Goal: Transaction & Acquisition: Purchase product/service

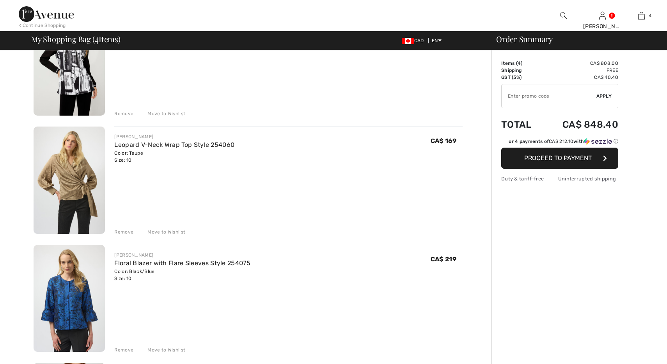
scroll to position [108, 0]
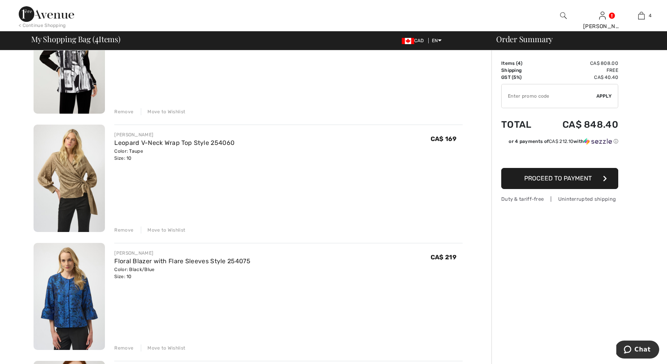
click at [73, 189] on img at bounding box center [69, 177] width 71 height 107
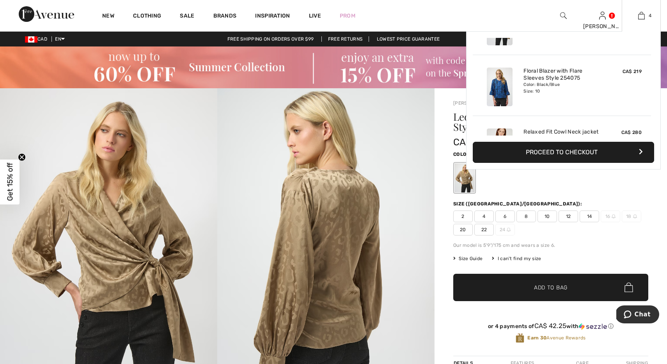
scroll to position [115, 0]
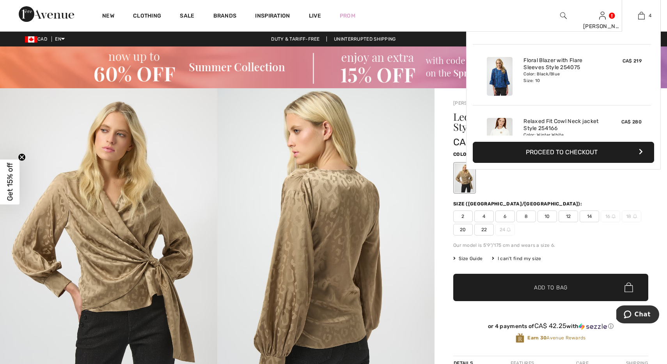
click at [503, 73] on img at bounding box center [500, 76] width 26 height 39
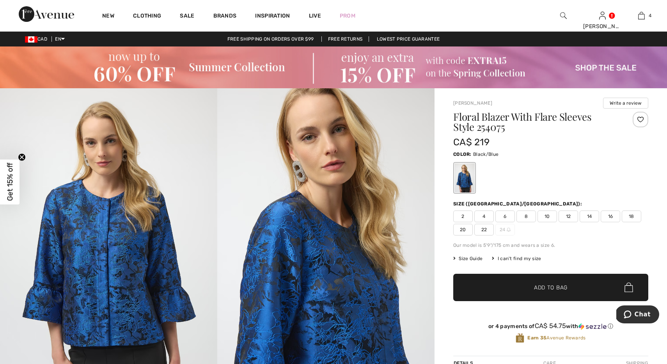
click at [563, 14] on img at bounding box center [563, 15] width 7 height 9
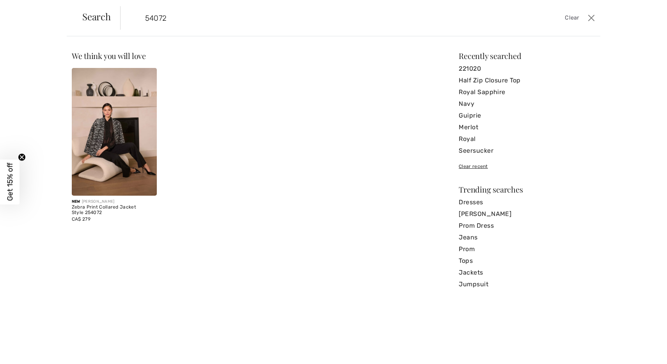
type input "54072"
click at [105, 137] on img at bounding box center [114, 132] width 85 height 128
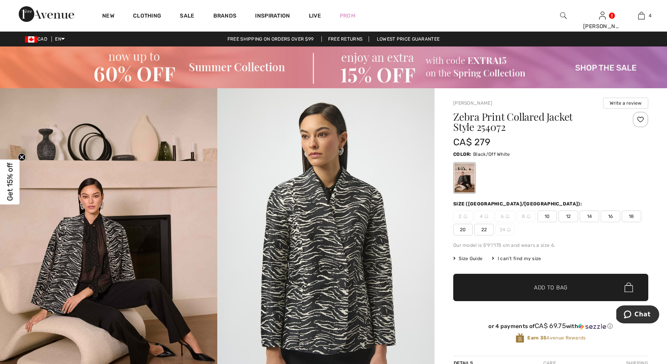
click at [548, 215] on span "10" at bounding box center [548, 216] width 20 height 12
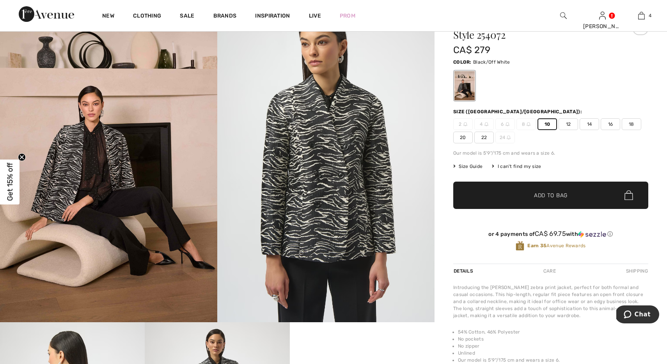
scroll to position [69, 0]
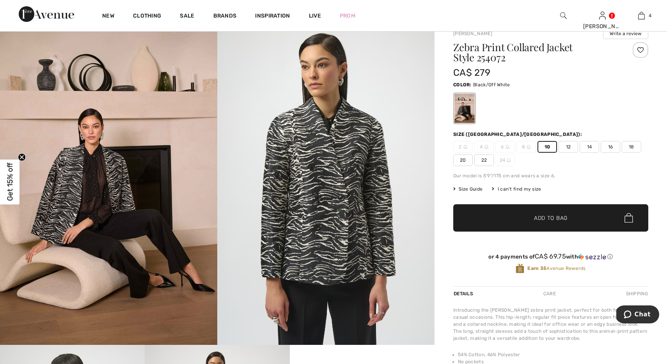
click at [566, 216] on span "Add to Bag" at bounding box center [551, 217] width 34 height 8
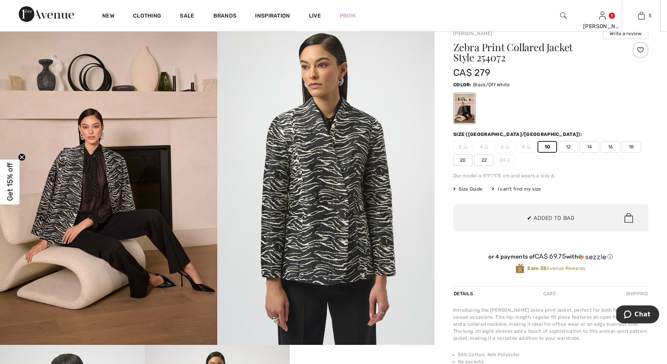
scroll to position [0, 0]
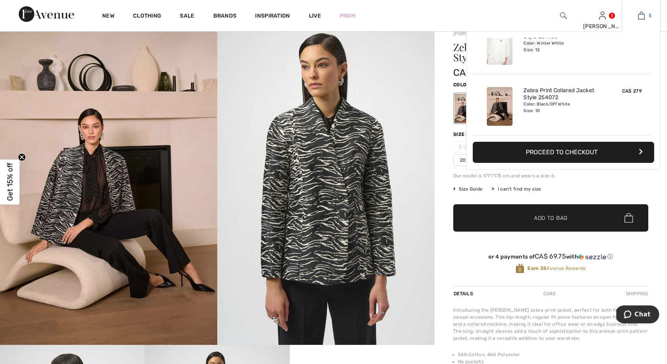
click at [644, 16] on img at bounding box center [641, 15] width 7 height 9
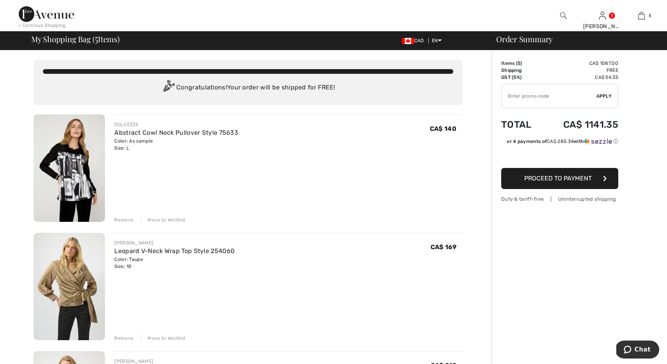
click at [564, 13] on img at bounding box center [563, 15] width 7 height 9
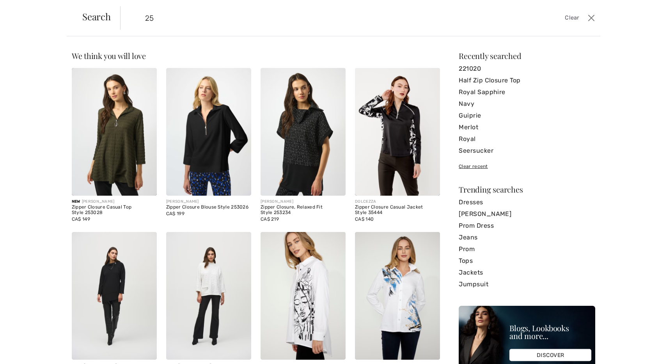
type input "254"
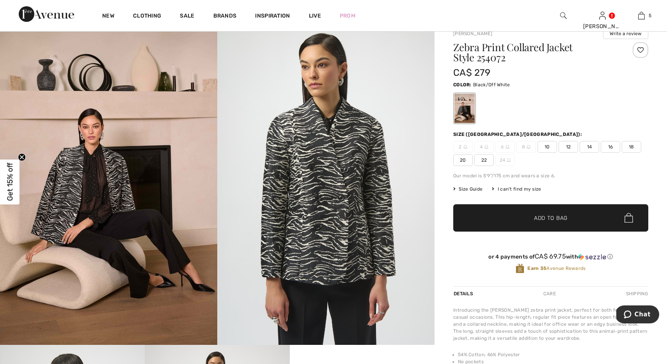
click at [563, 16] on img at bounding box center [563, 15] width 7 height 9
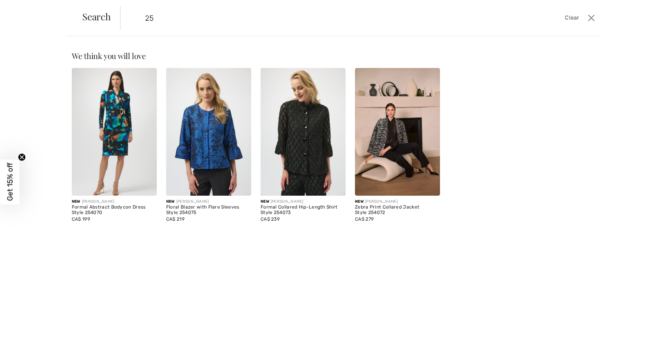
type input "2"
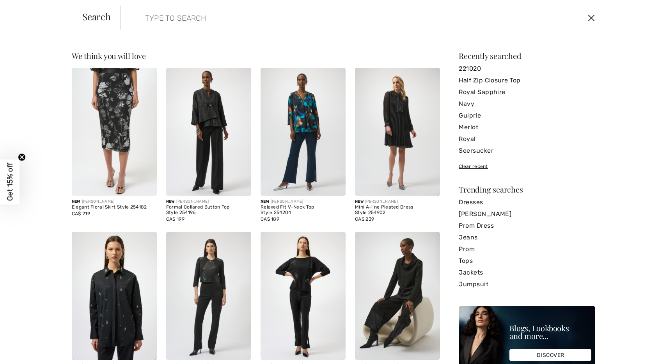
click at [588, 17] on button "Close" at bounding box center [592, 18] width 12 height 12
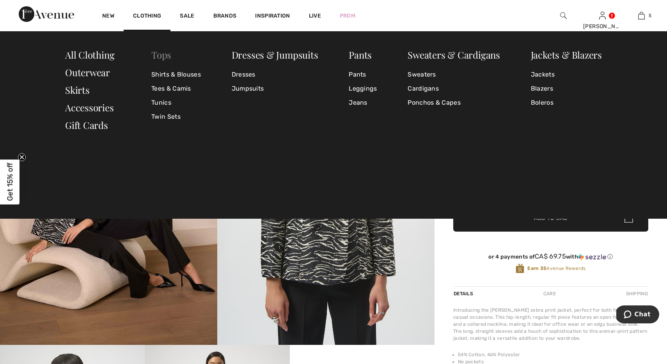
click at [164, 55] on link "Tops" at bounding box center [161, 54] width 20 height 12
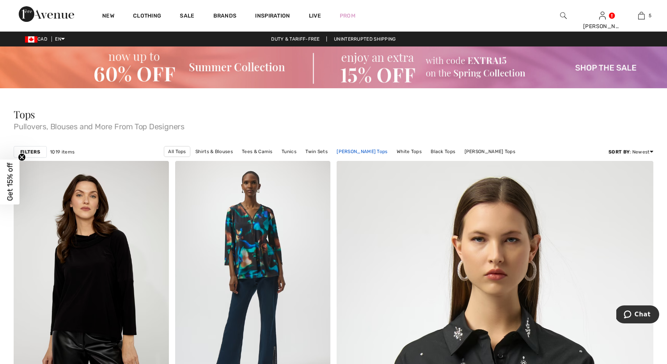
click at [366, 150] on link "[PERSON_NAME] Tops" at bounding box center [362, 151] width 59 height 10
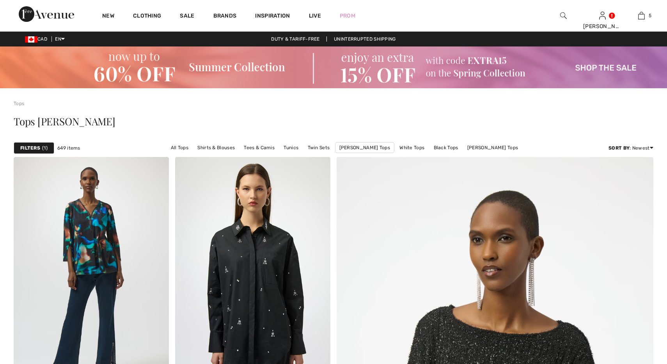
click at [31, 148] on strong "Filters" at bounding box center [30, 147] width 20 height 7
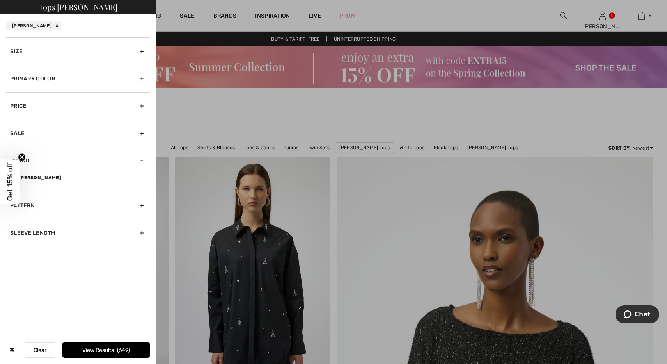
click at [52, 76] on div "Primary Color" at bounding box center [78, 78] width 144 height 27
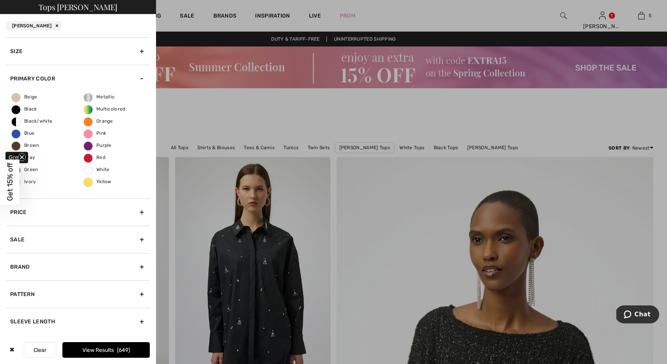
click at [30, 168] on span "Green" at bounding box center [25, 169] width 27 height 5
click at [0, 0] on input "Green" at bounding box center [0, 0] width 0 height 0
click at [112, 347] on button "View Results 91" at bounding box center [105, 350] width 87 height 16
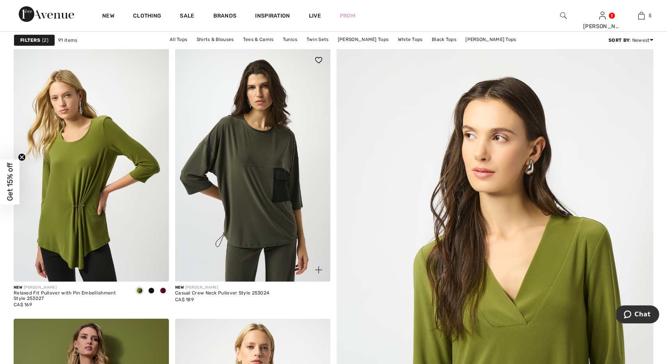
scroll to position [116, 0]
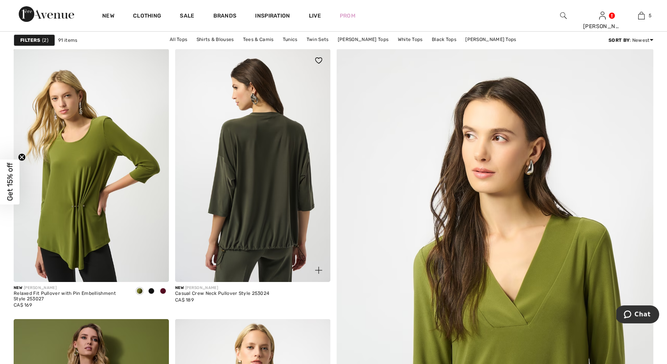
click at [276, 156] on img at bounding box center [252, 165] width 155 height 233
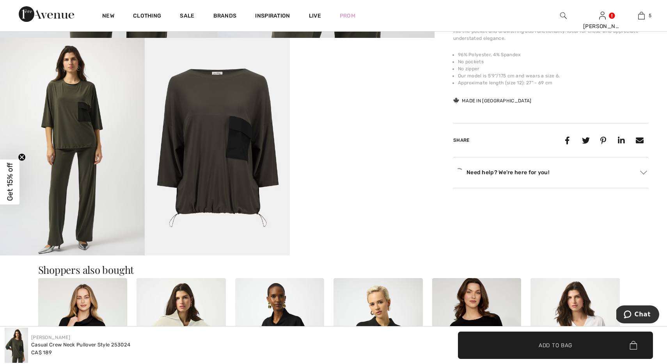
scroll to position [382, 0]
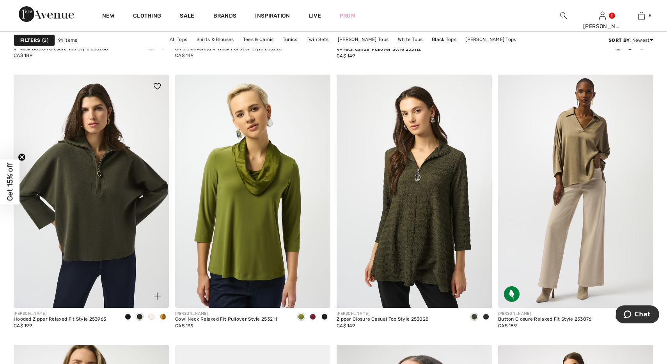
scroll to position [631, 0]
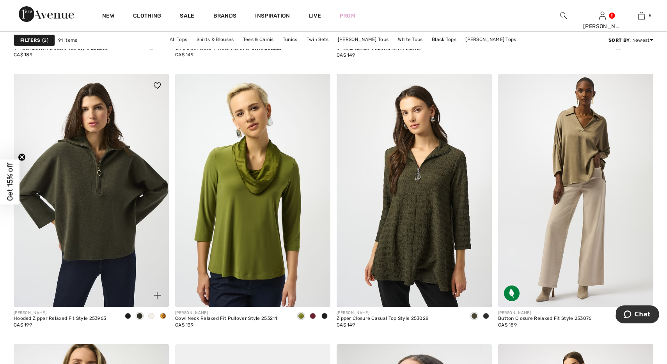
click at [164, 314] on span at bounding box center [163, 316] width 6 height 6
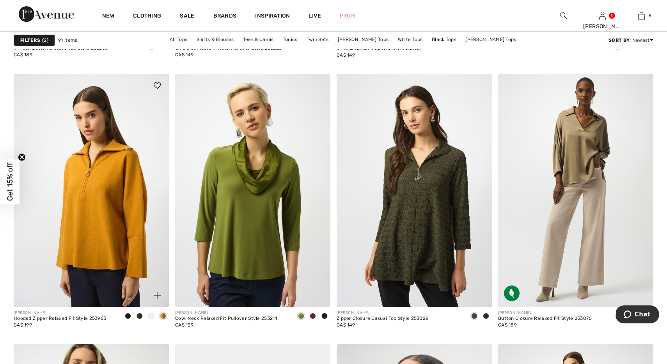
click at [152, 315] on span at bounding box center [151, 316] width 6 height 6
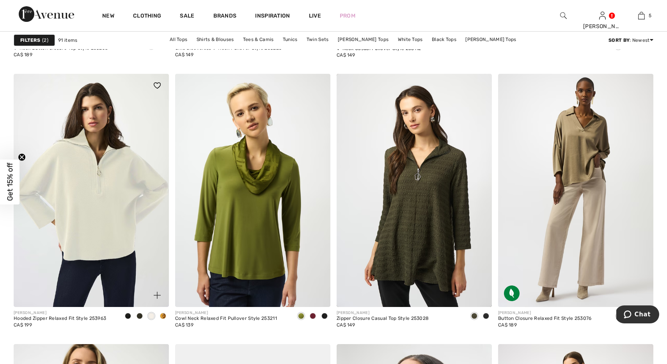
click at [128, 314] on span at bounding box center [128, 316] width 6 height 6
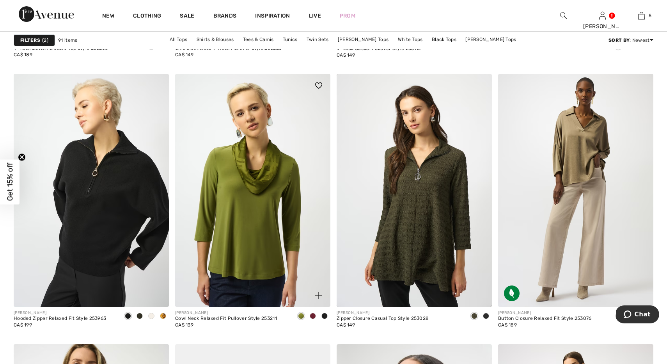
click at [314, 314] on span at bounding box center [313, 316] width 6 height 6
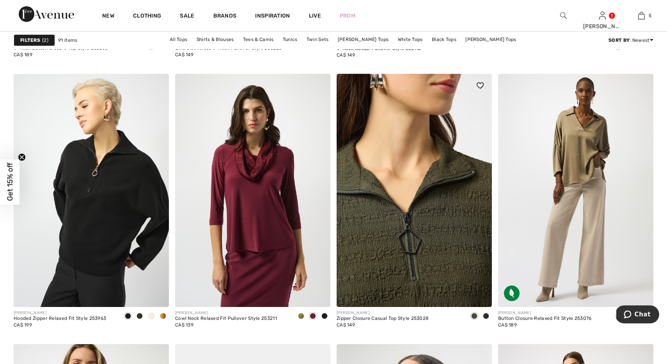
click at [395, 236] on img at bounding box center [414, 190] width 155 height 233
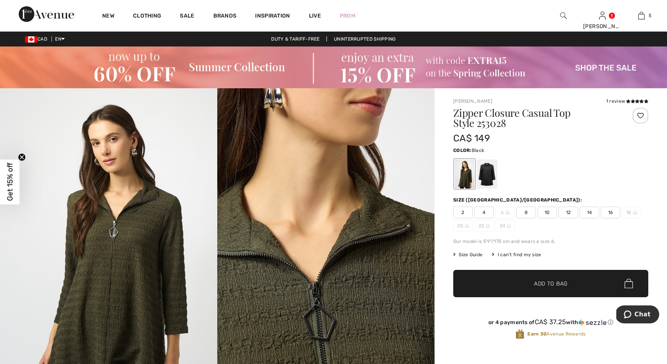
click at [487, 174] on div at bounding box center [487, 173] width 20 height 29
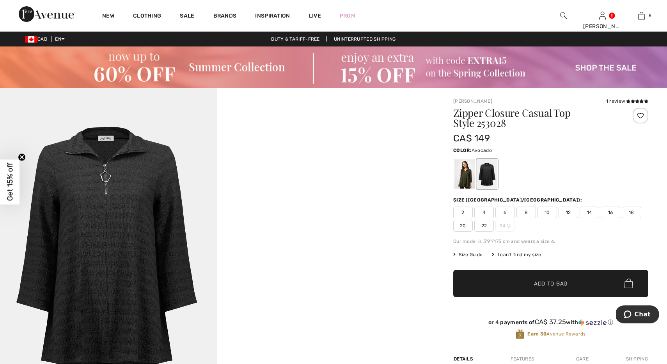
click at [465, 172] on div at bounding box center [465, 173] width 20 height 29
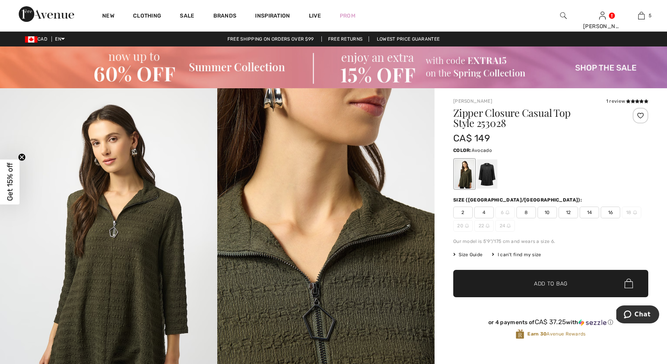
scroll to position [4, 0]
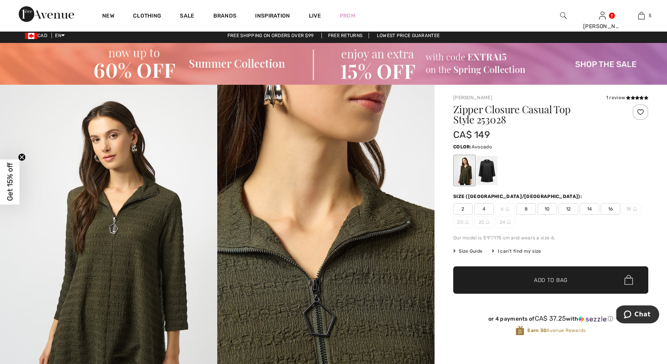
click at [484, 207] on span "4" at bounding box center [485, 209] width 20 height 12
click at [508, 283] on span "✔ Added to Bag Add to Bag" at bounding box center [550, 279] width 195 height 27
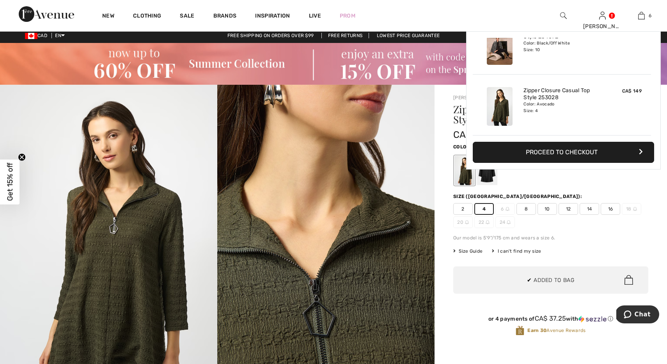
scroll to position [0, 0]
